Goal: Information Seeking & Learning: Learn about a topic

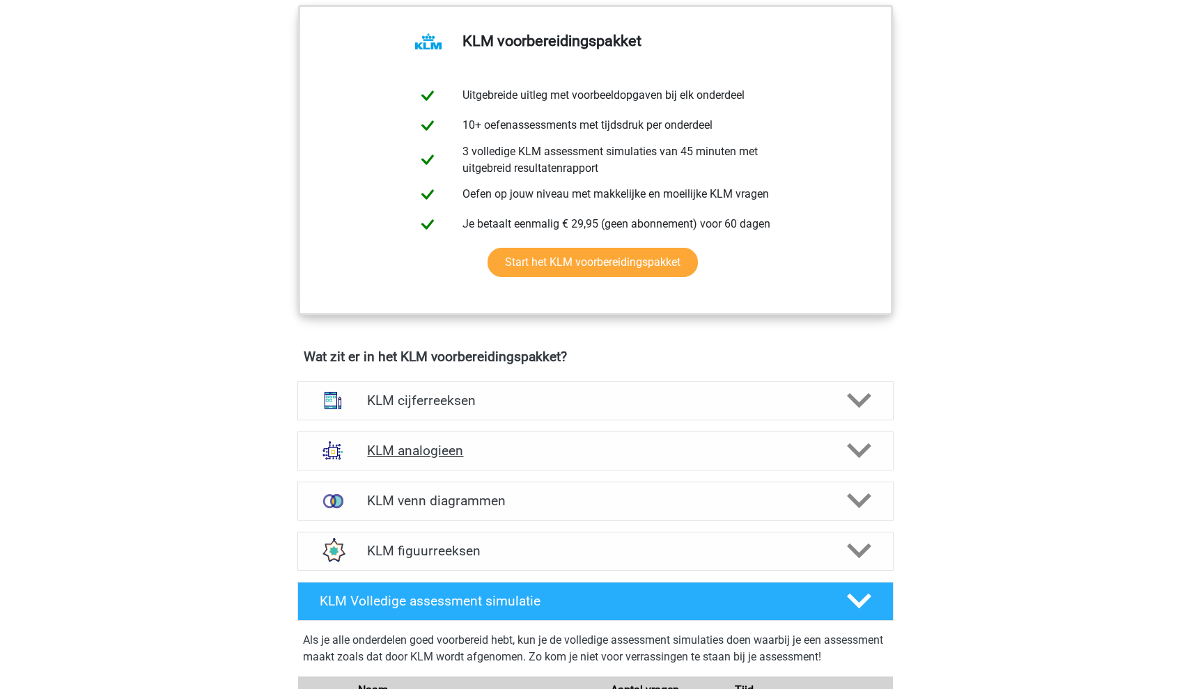
scroll to position [706, 0]
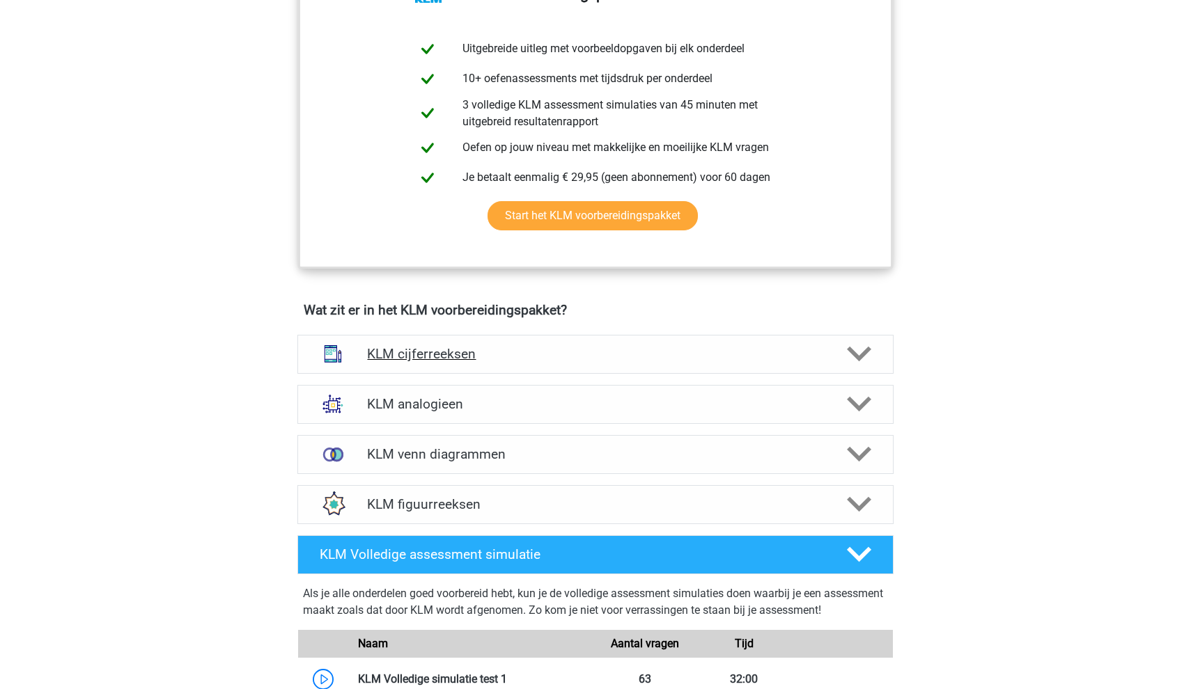
click at [419, 347] on h4 "KLM cijferreeksen" at bounding box center [595, 354] width 456 height 16
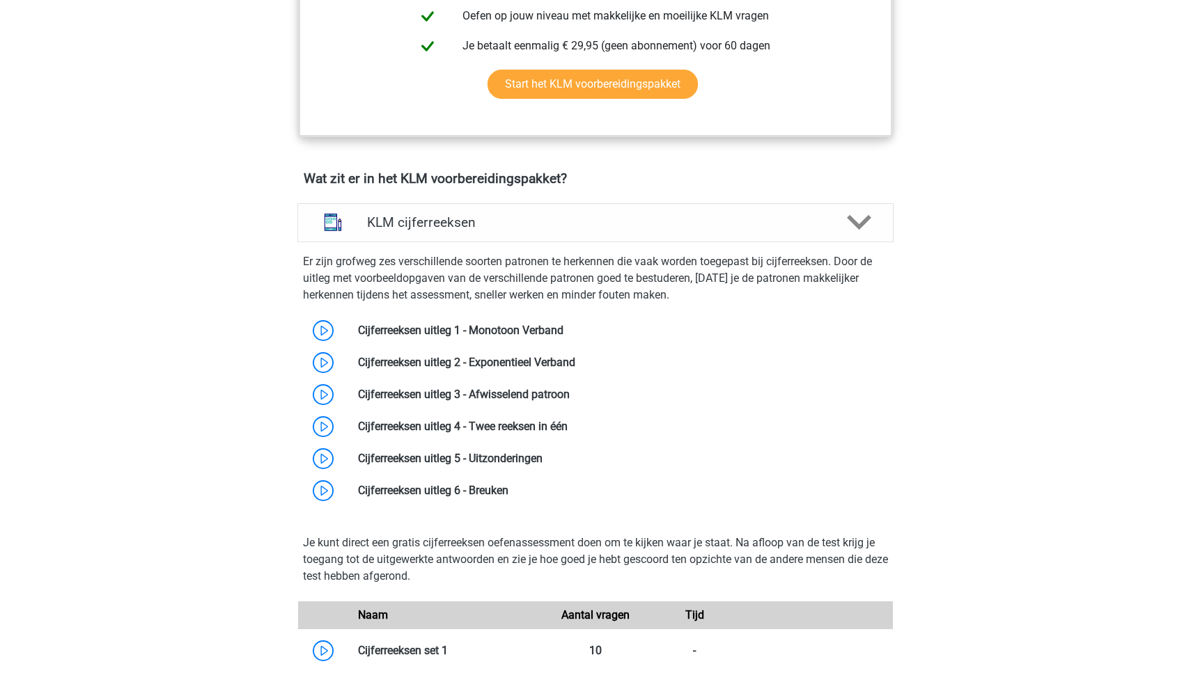
scroll to position [838, 0]
click at [563, 324] on link at bounding box center [563, 330] width 0 height 13
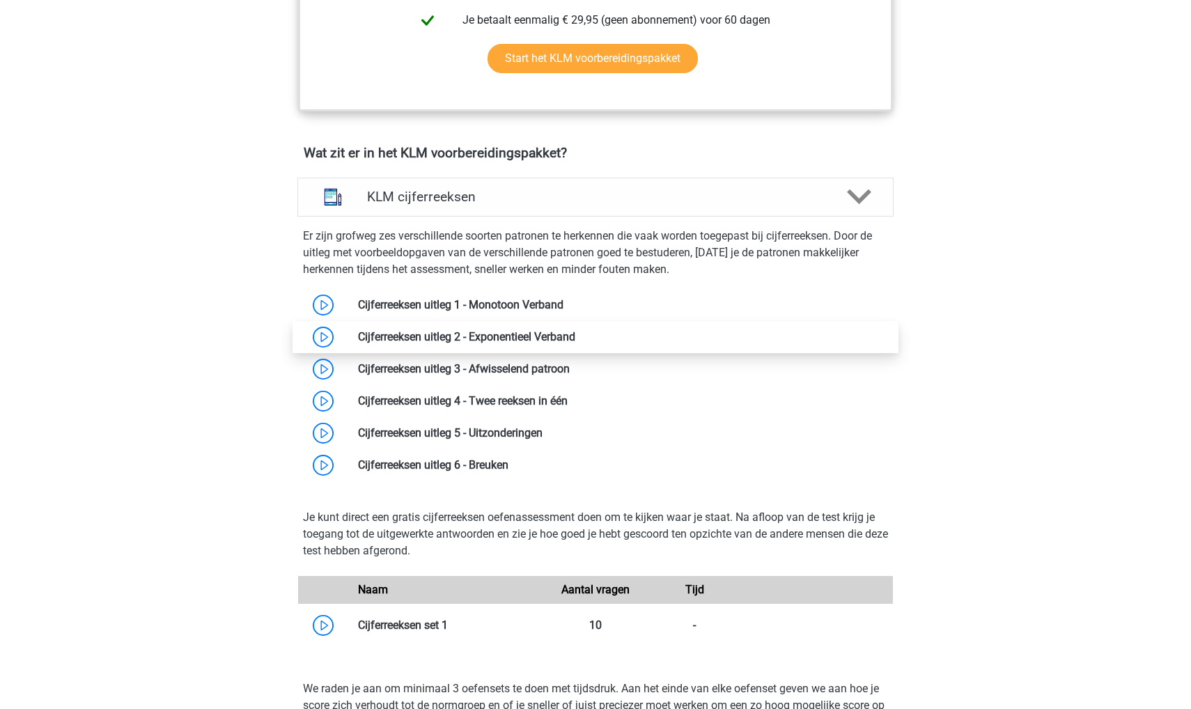
scroll to position [933, 0]
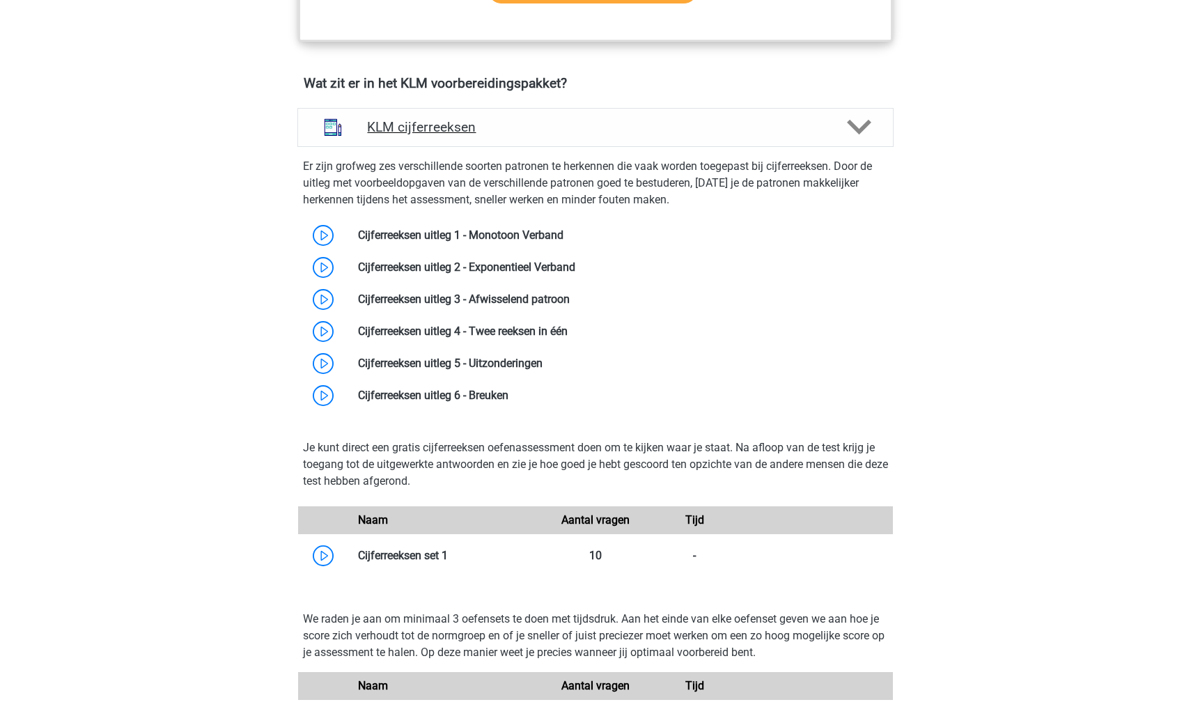
click at [404, 136] on div "KLM cijferreeksen" at bounding box center [595, 127] width 596 height 39
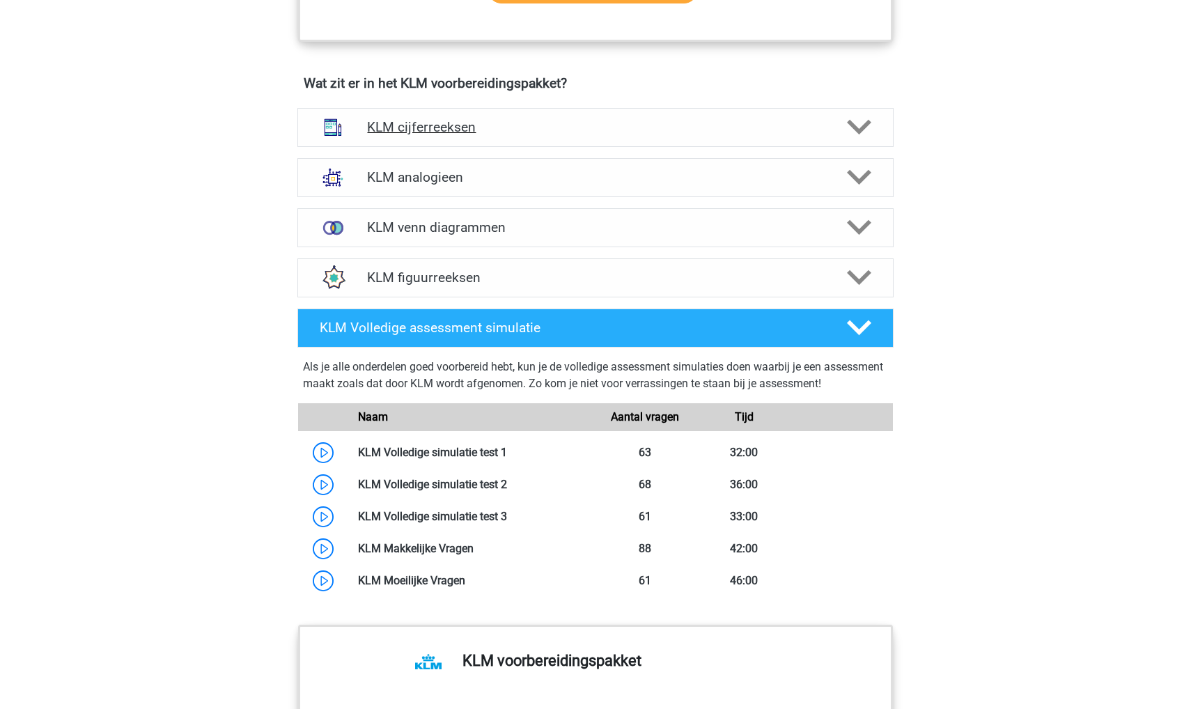
click at [404, 136] on div "KLM cijferreeksen" at bounding box center [595, 127] width 596 height 39
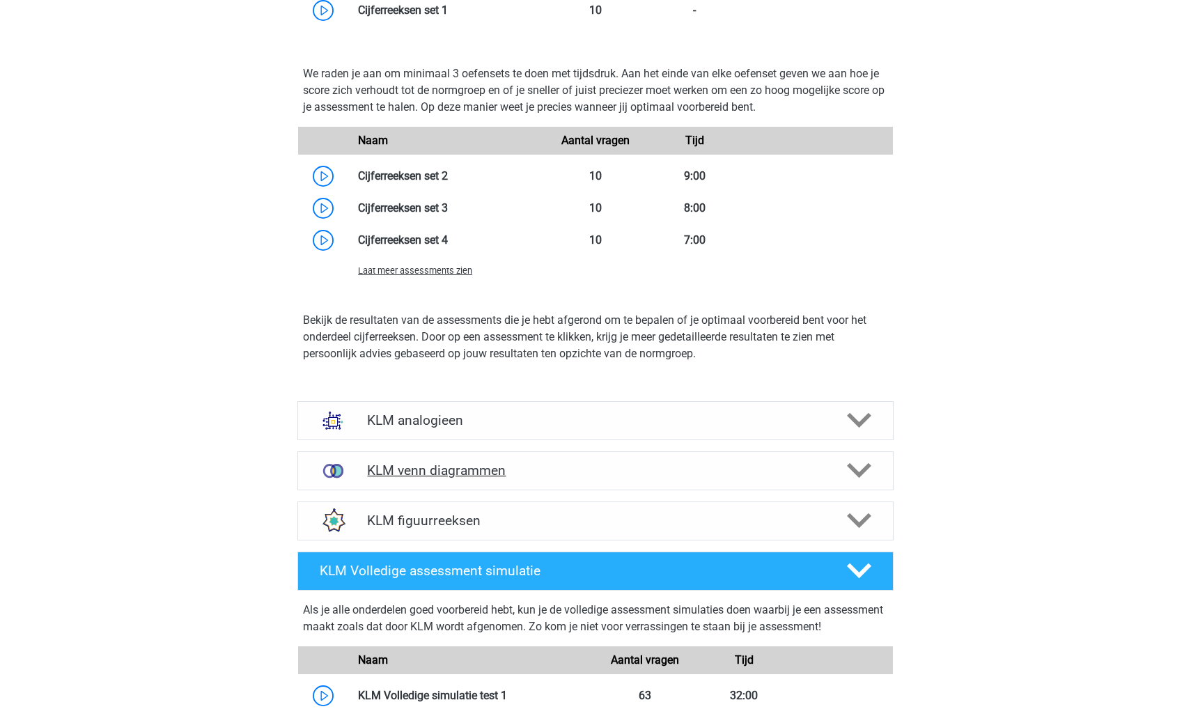
scroll to position [1503, 0]
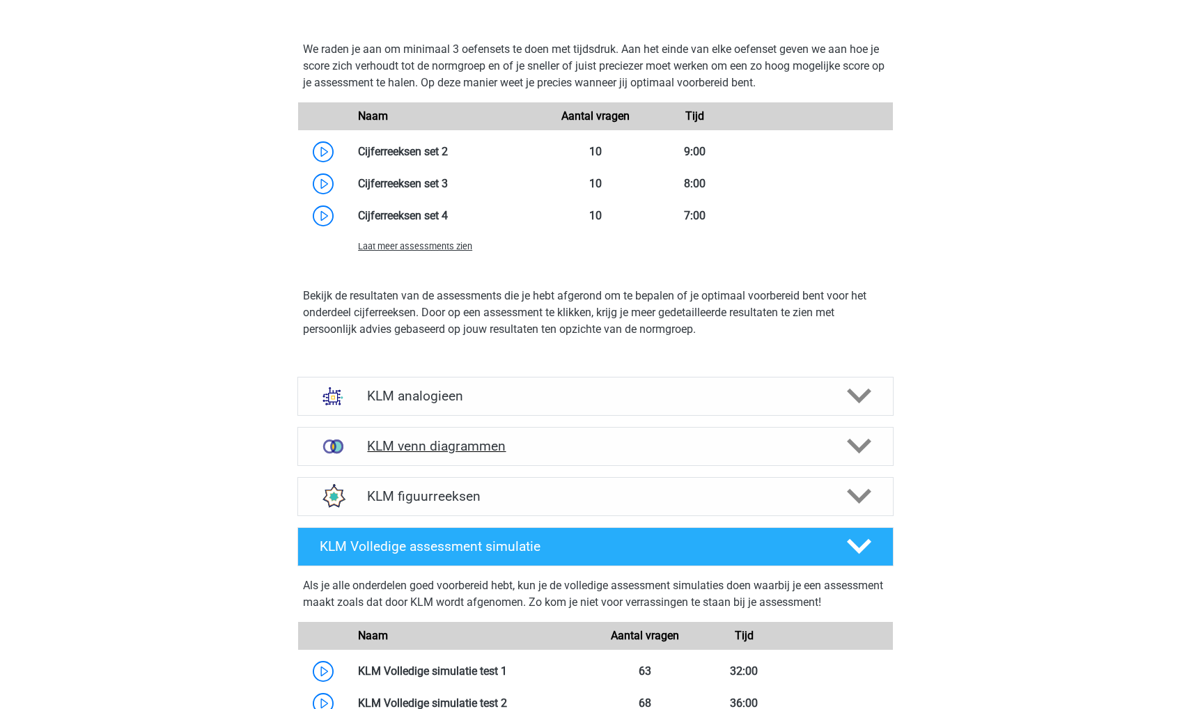
click at [439, 451] on h4 "KLM venn diagrammen" at bounding box center [595, 446] width 456 height 16
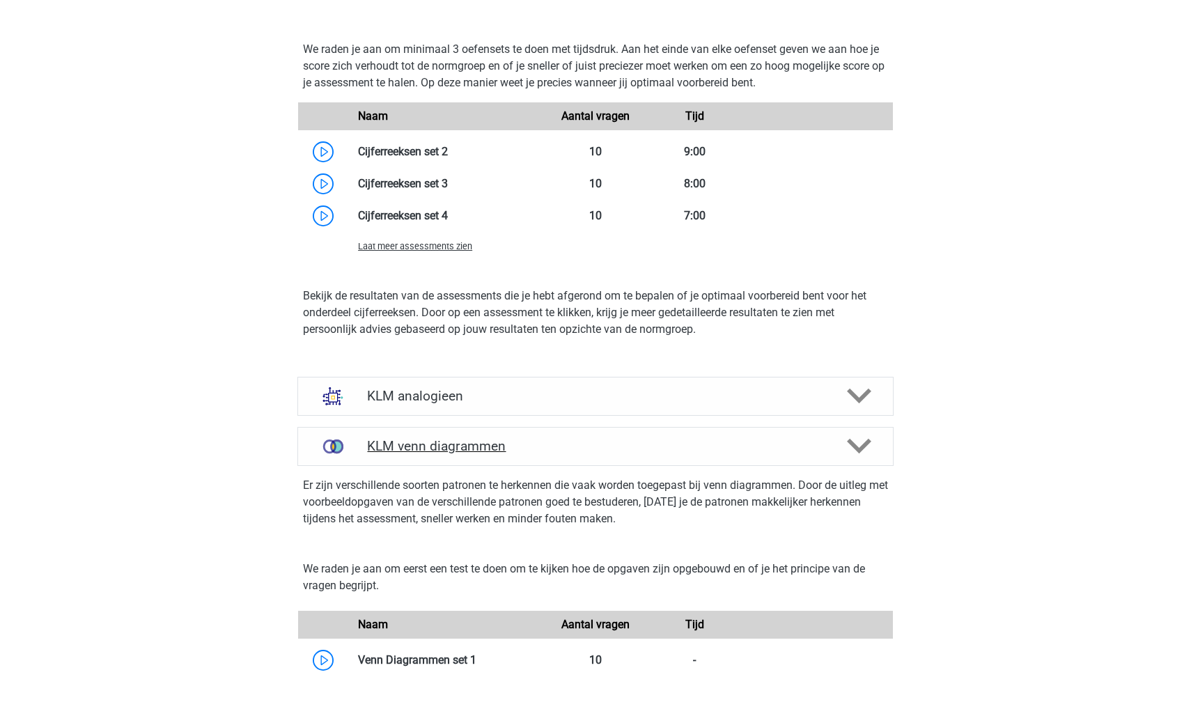
click at [439, 451] on h4 "KLM venn diagrammen" at bounding box center [595, 446] width 456 height 16
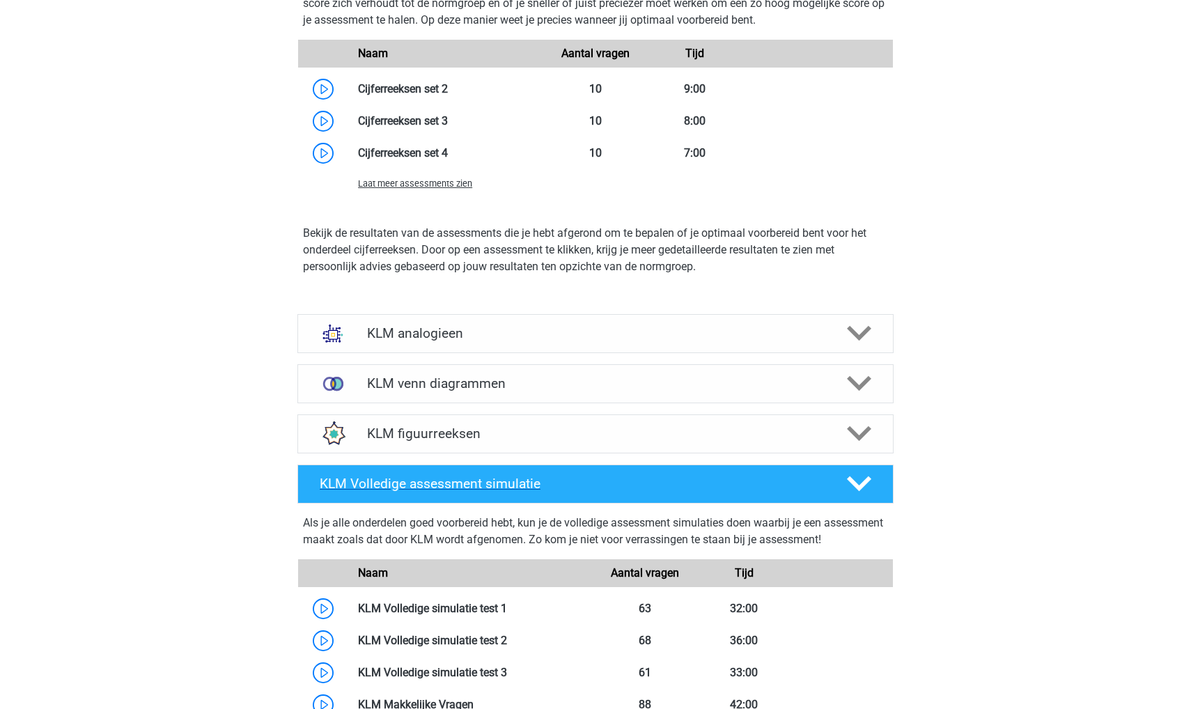
scroll to position [1605, 0]
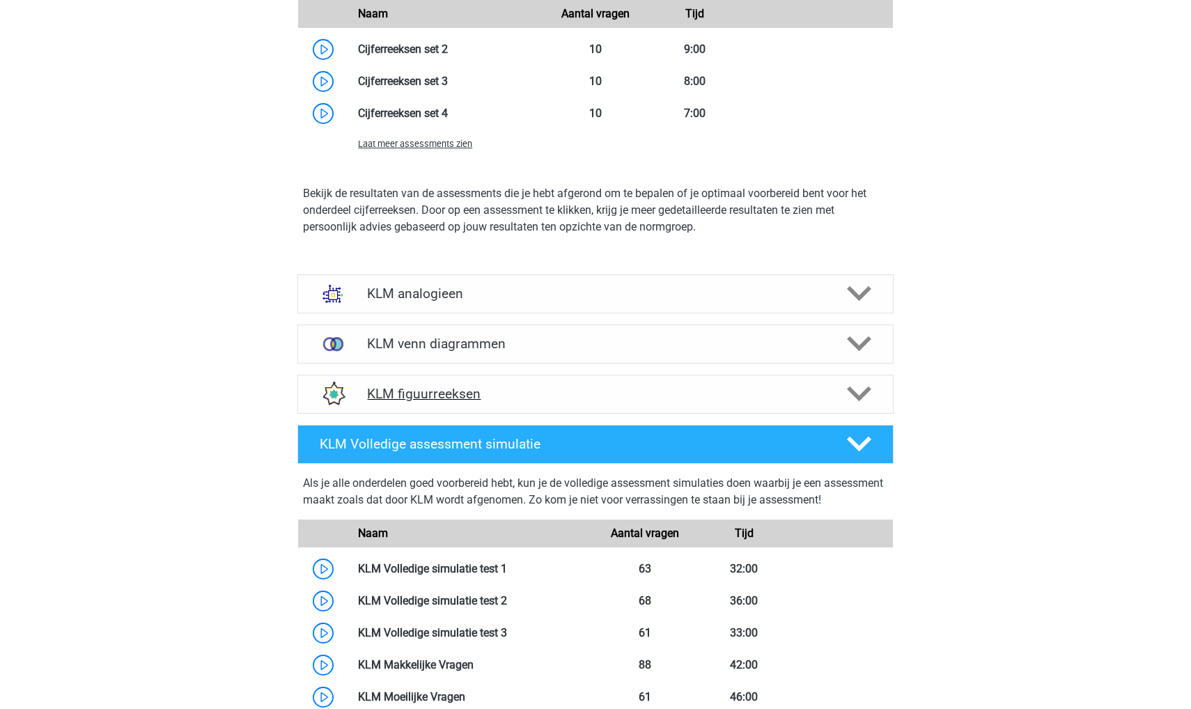
click at [426, 398] on h4 "KLM figuurreeksen" at bounding box center [595, 394] width 456 height 16
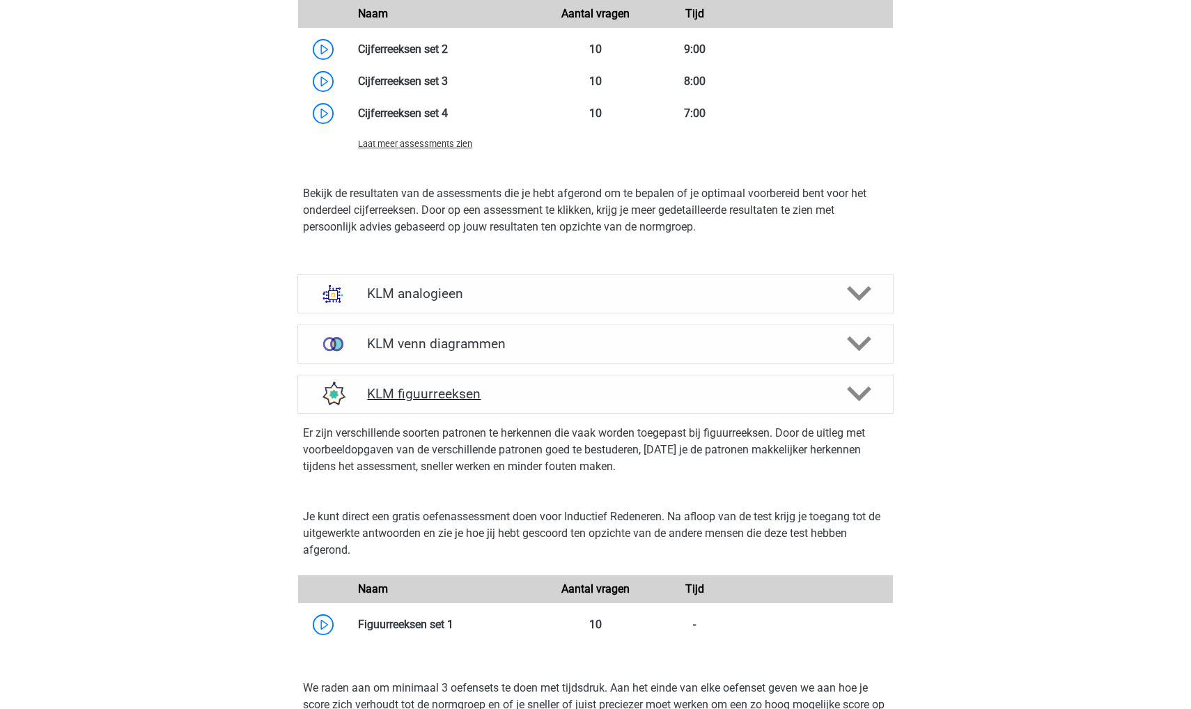
click at [426, 398] on h4 "KLM figuurreeksen" at bounding box center [595, 394] width 456 height 16
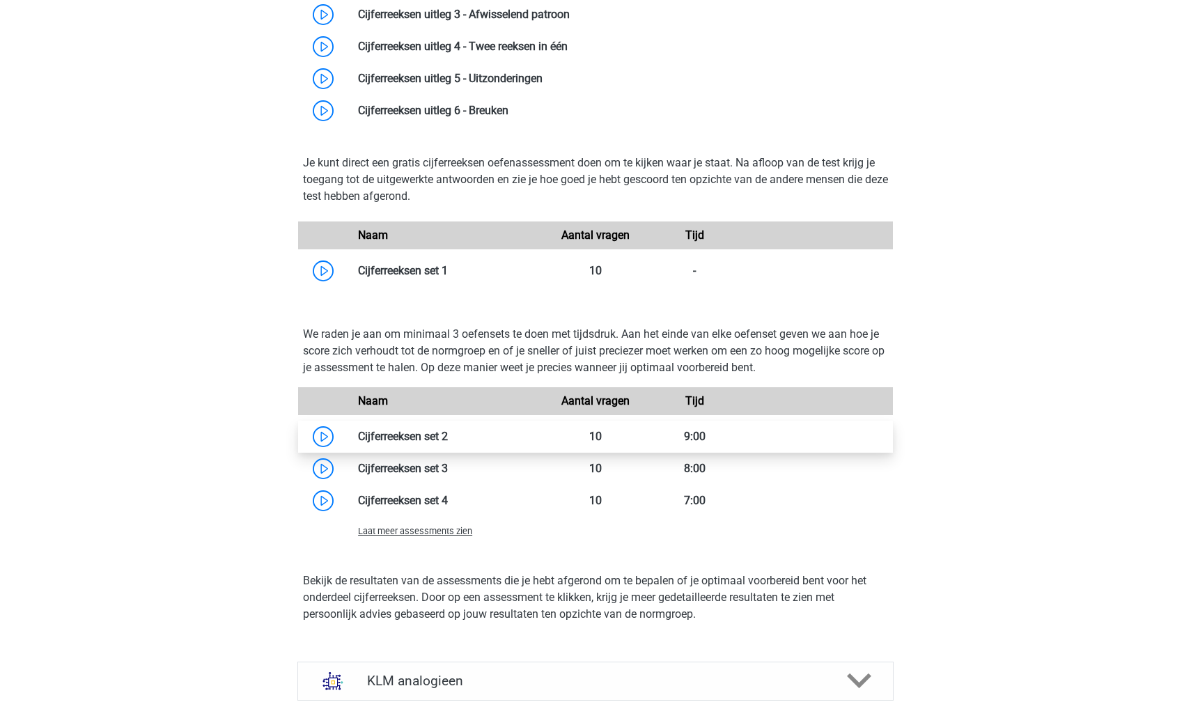
scroll to position [1198, 0]
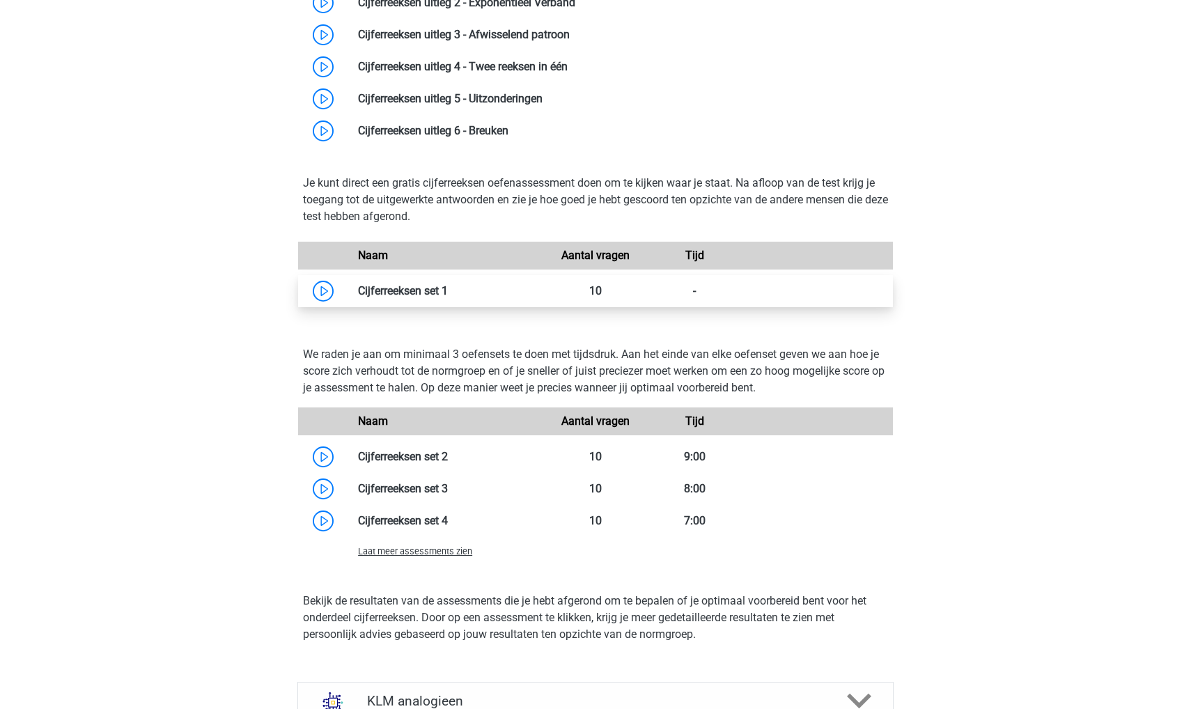
click at [448, 290] on link at bounding box center [448, 290] width 0 height 13
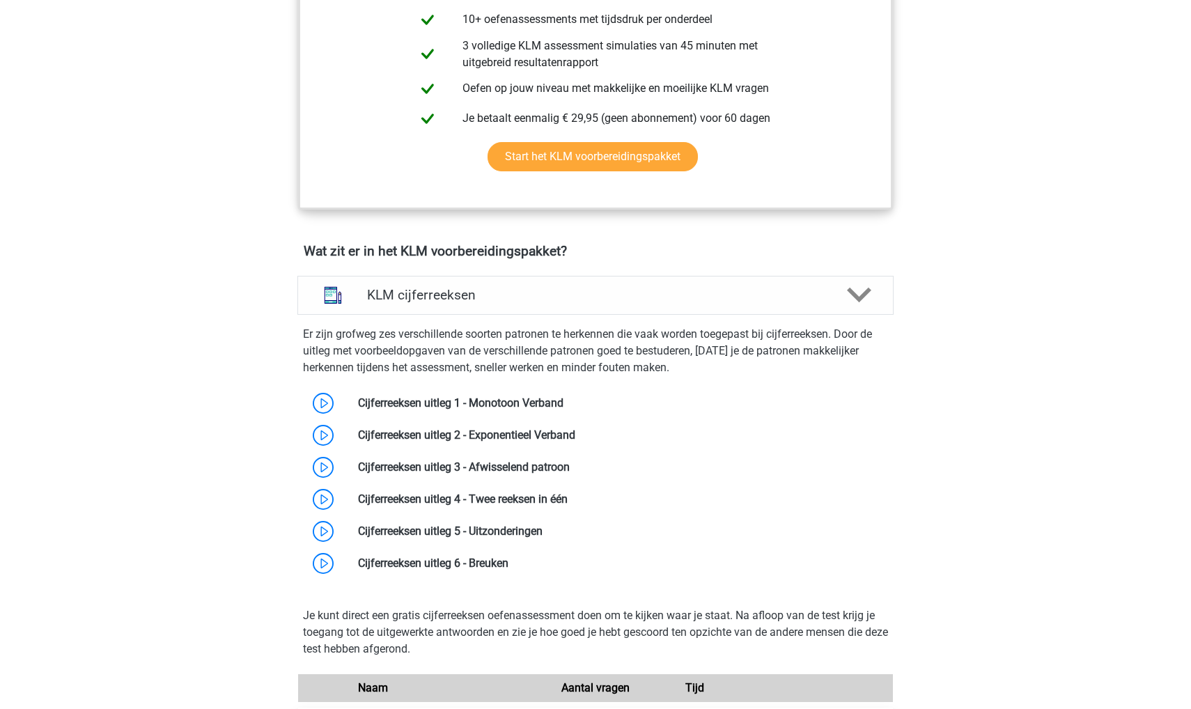
scroll to position [627, 0]
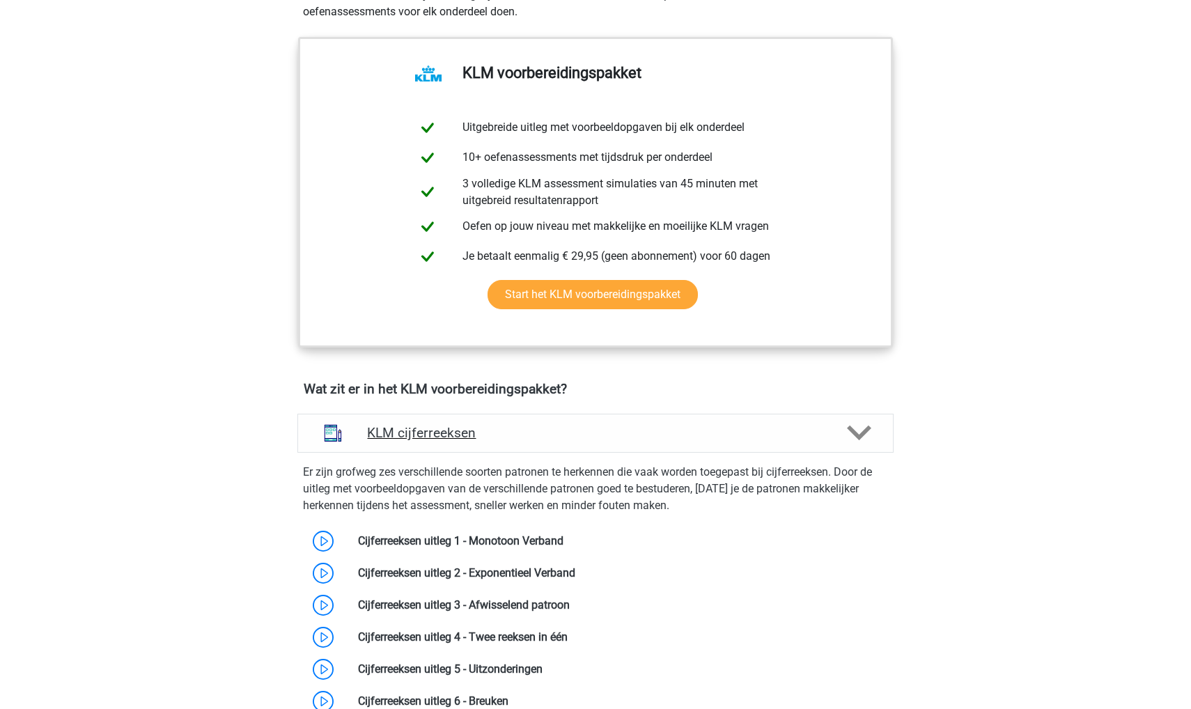
click at [427, 435] on h4 "KLM cijferreeksen" at bounding box center [595, 433] width 456 height 16
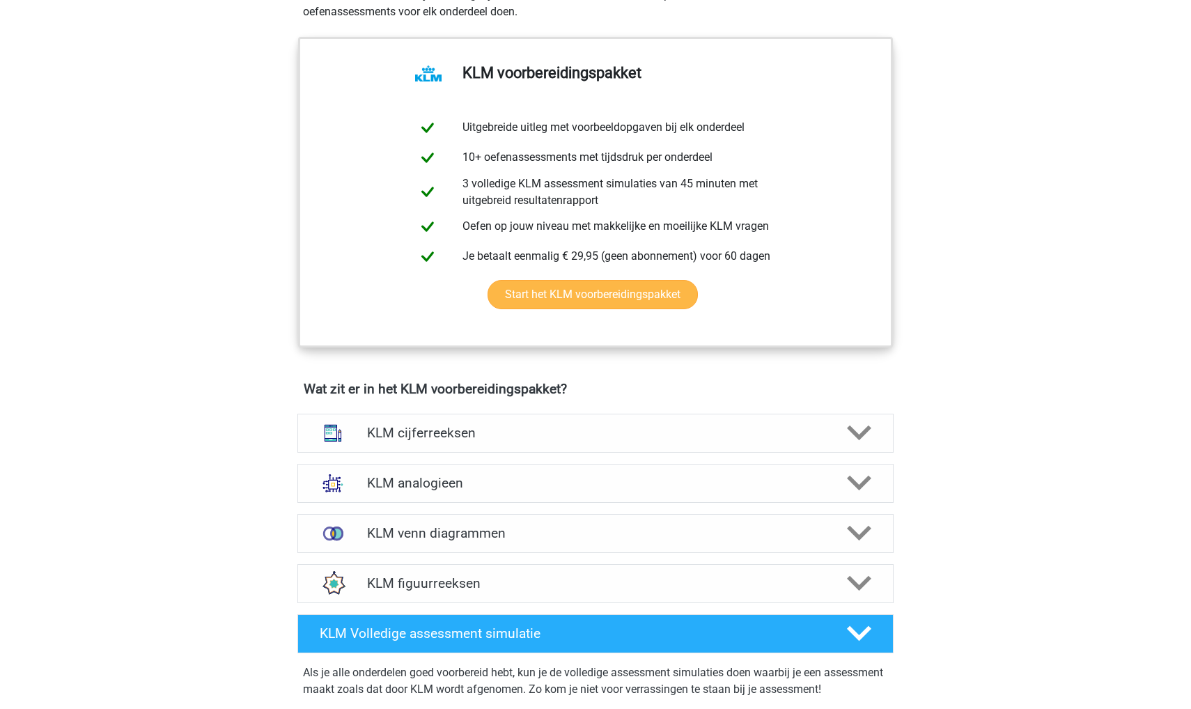
click at [579, 301] on link "Start het KLM voorbereidingspakket" at bounding box center [592, 294] width 210 height 29
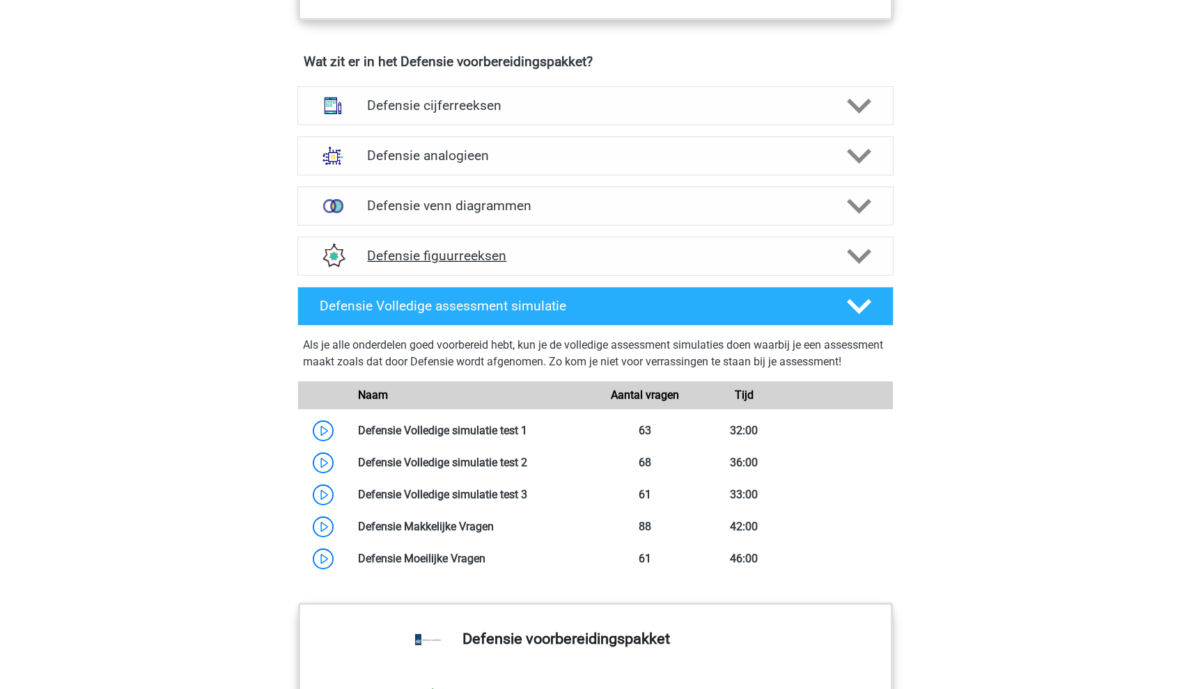
scroll to position [991, 0]
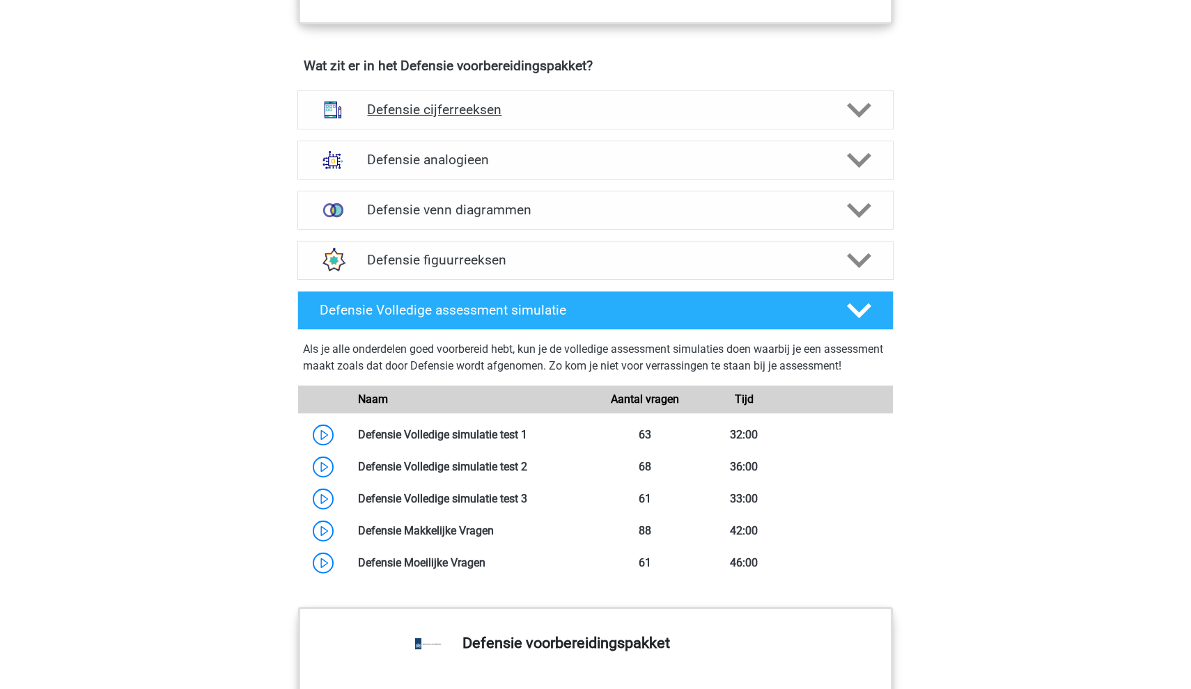
click at [388, 126] on div "Defensie cijferreeksen" at bounding box center [595, 110] width 596 height 39
